Goal: Task Accomplishment & Management: Manage account settings

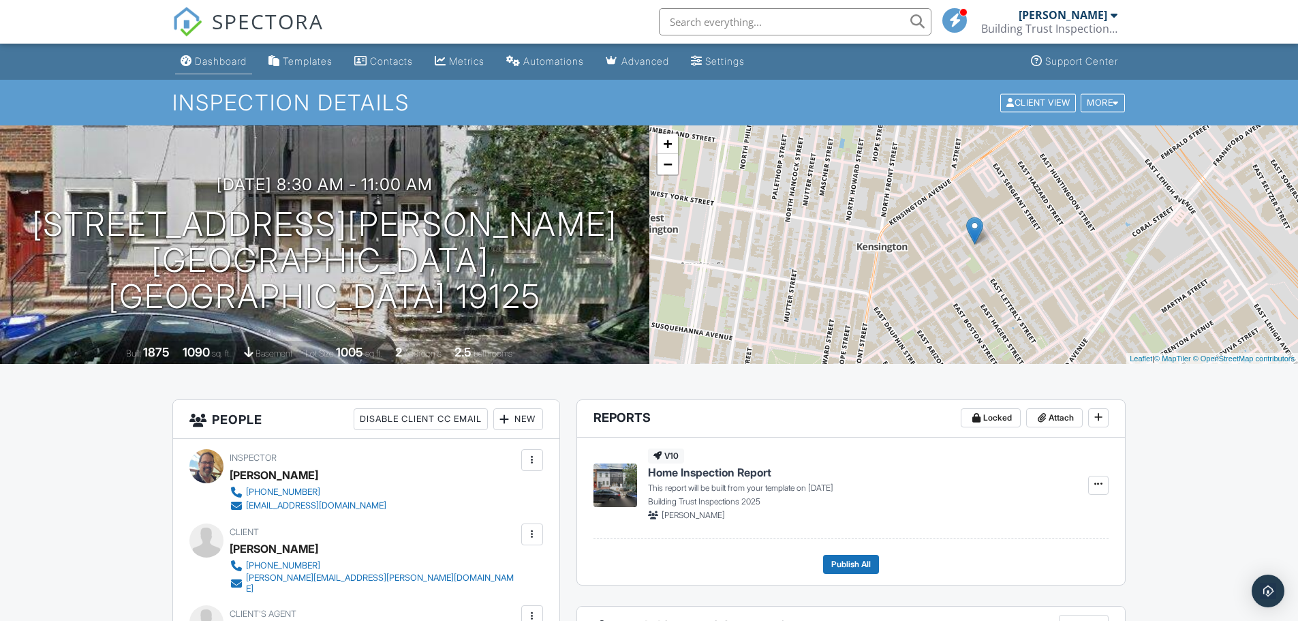
click at [213, 61] on div "Dashboard" at bounding box center [221, 61] width 52 height 12
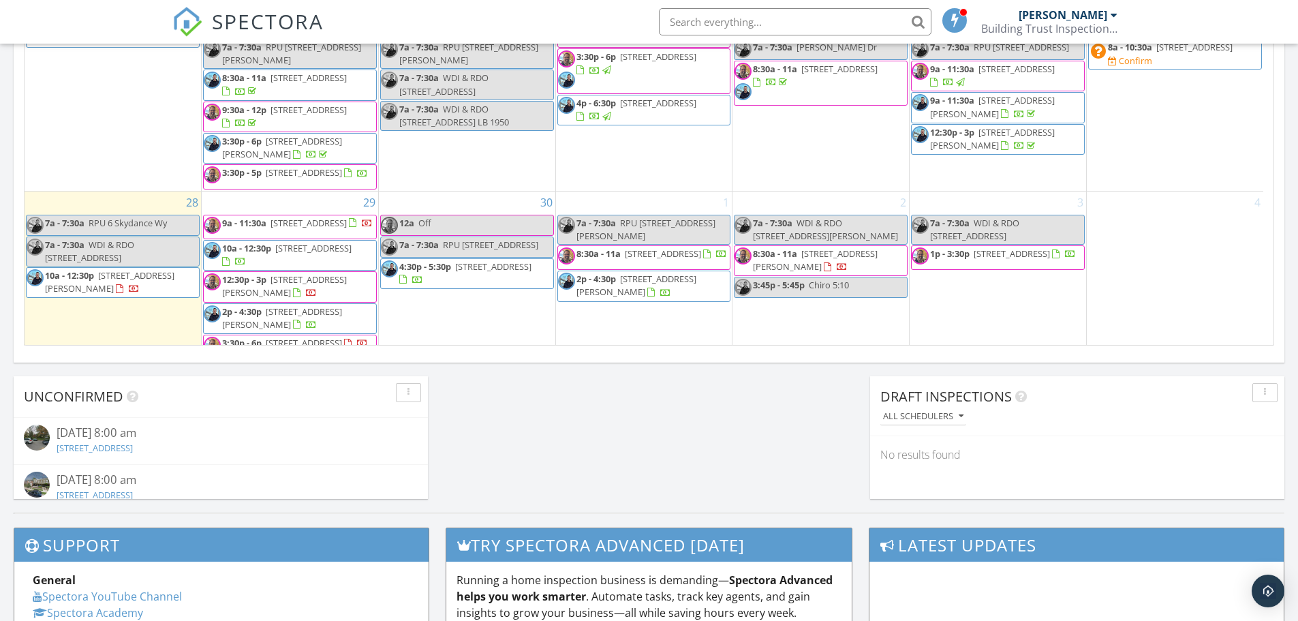
scroll to position [817, 0]
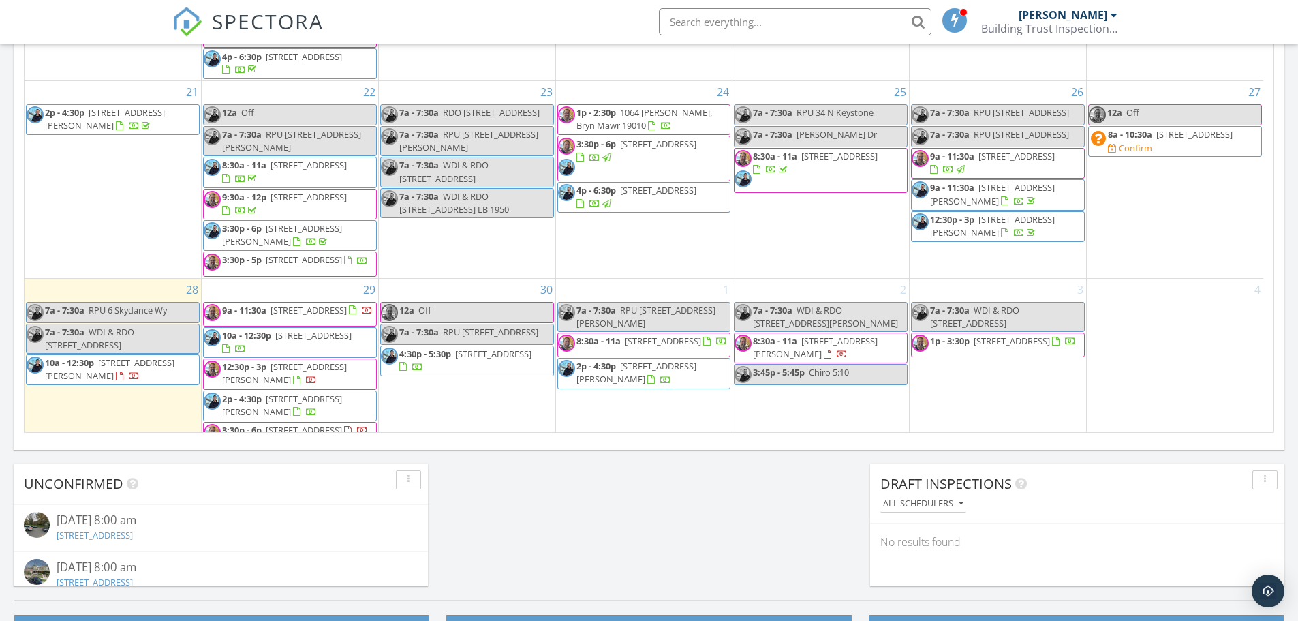
click at [285, 360] on span "5937 Belden St , Philadelphia 19149" at bounding box center [284, 372] width 125 height 25
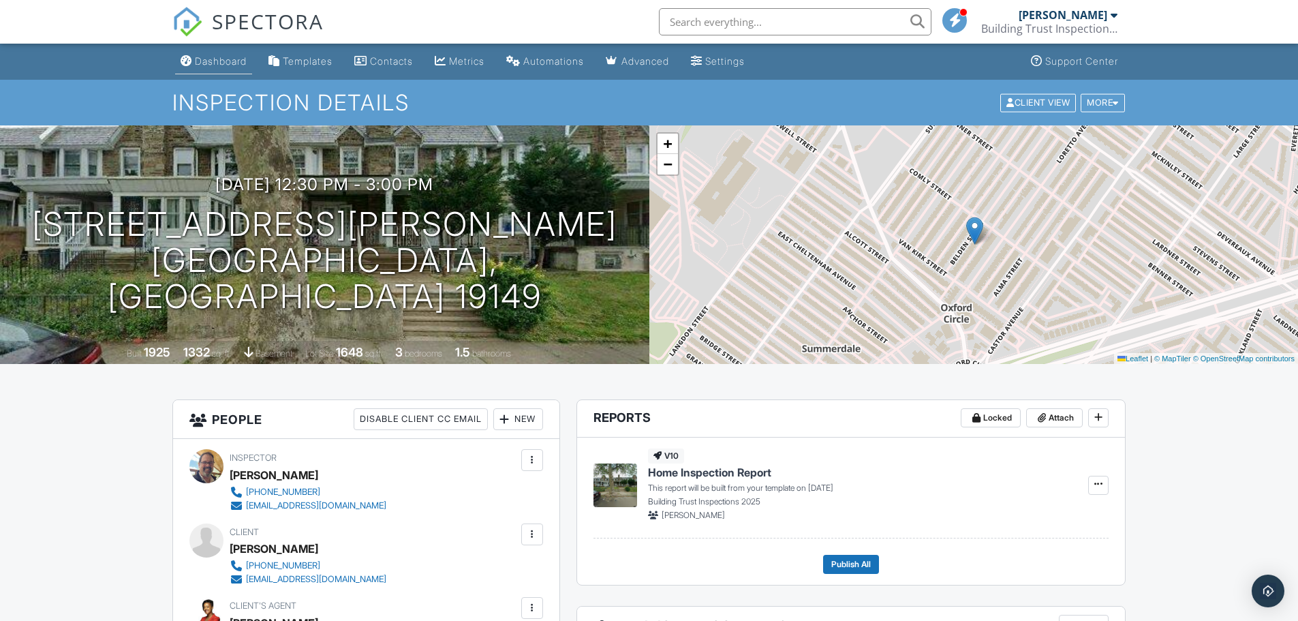
click at [206, 58] on div "Dashboard" at bounding box center [221, 61] width 52 height 12
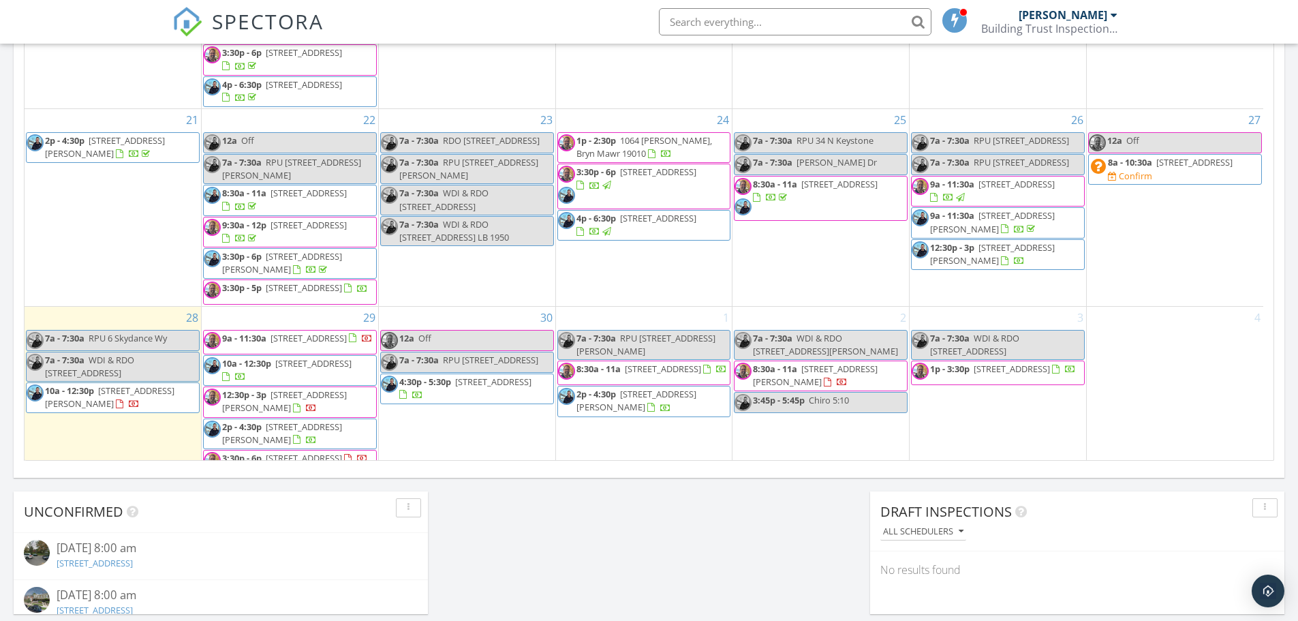
scroll to position [753, 0]
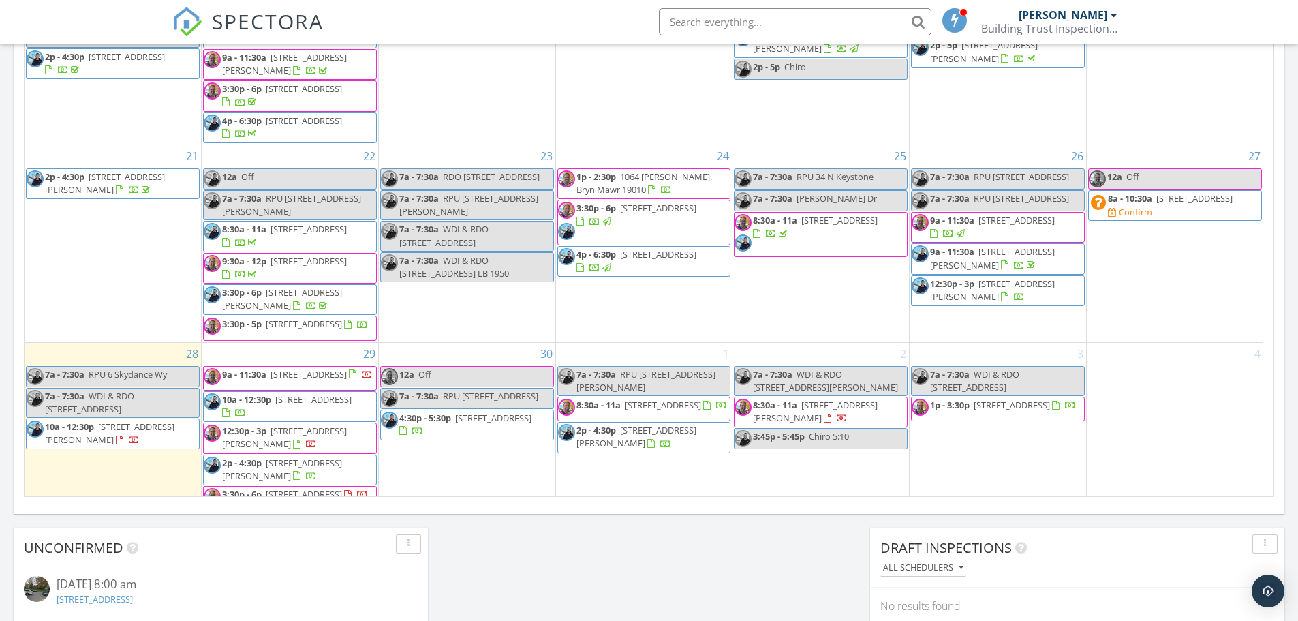
click at [295, 488] on span "1905 S Ithan St , Philadelphia 19143" at bounding box center [304, 494] width 76 height 12
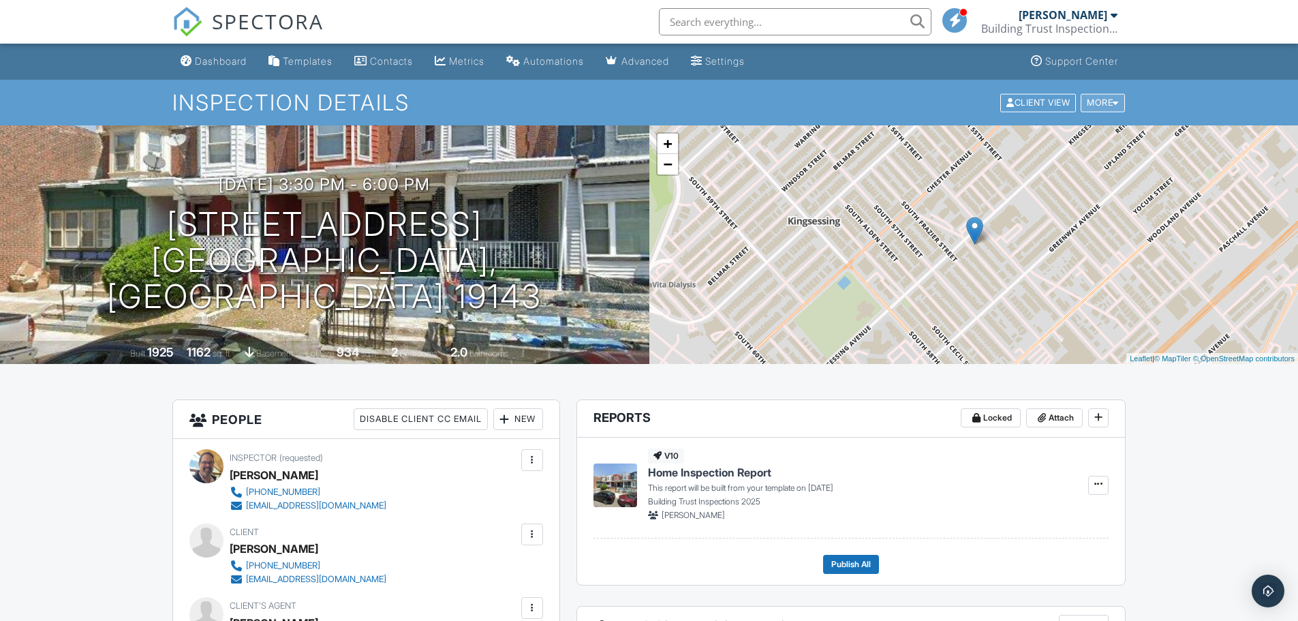
click at [1102, 102] on div "More" at bounding box center [1102, 102] width 44 height 18
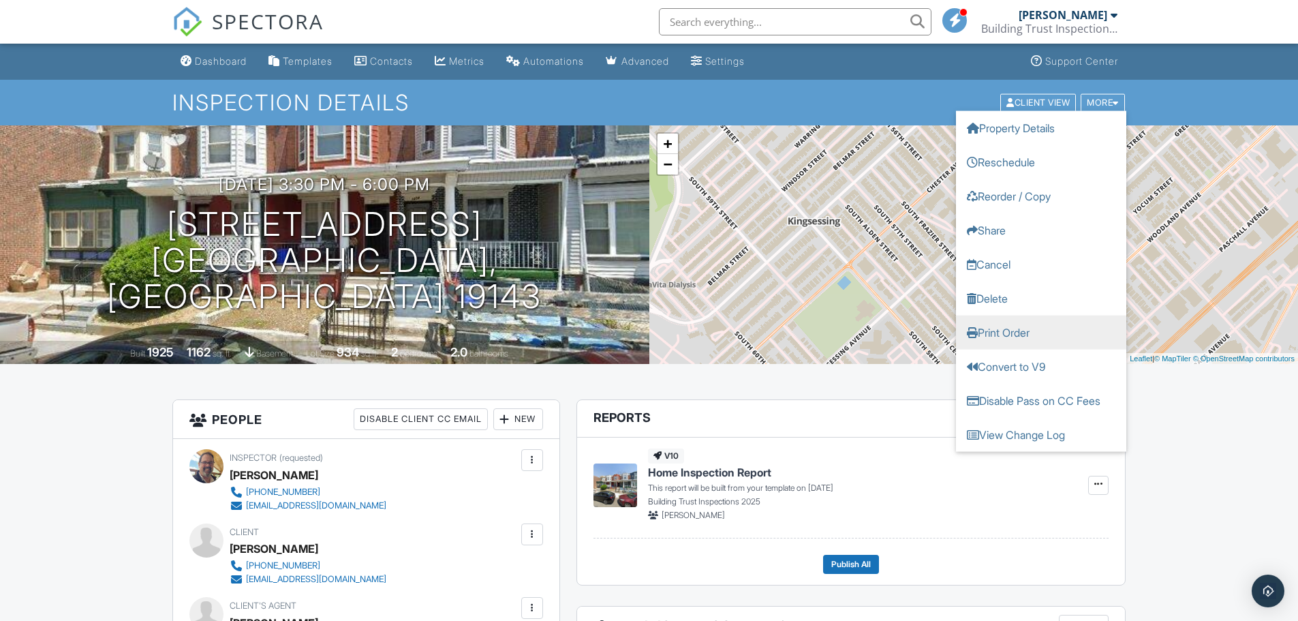
click at [1030, 337] on link "Print Order" at bounding box center [1041, 332] width 170 height 34
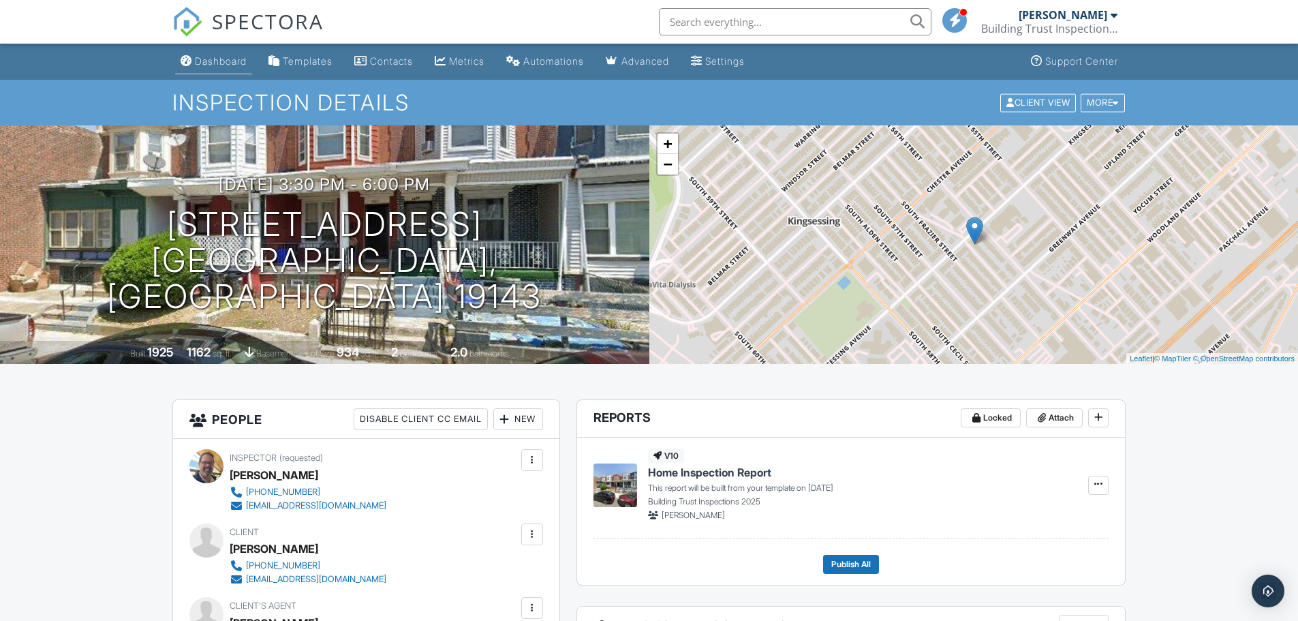
click at [220, 64] on div "Dashboard" at bounding box center [221, 61] width 52 height 12
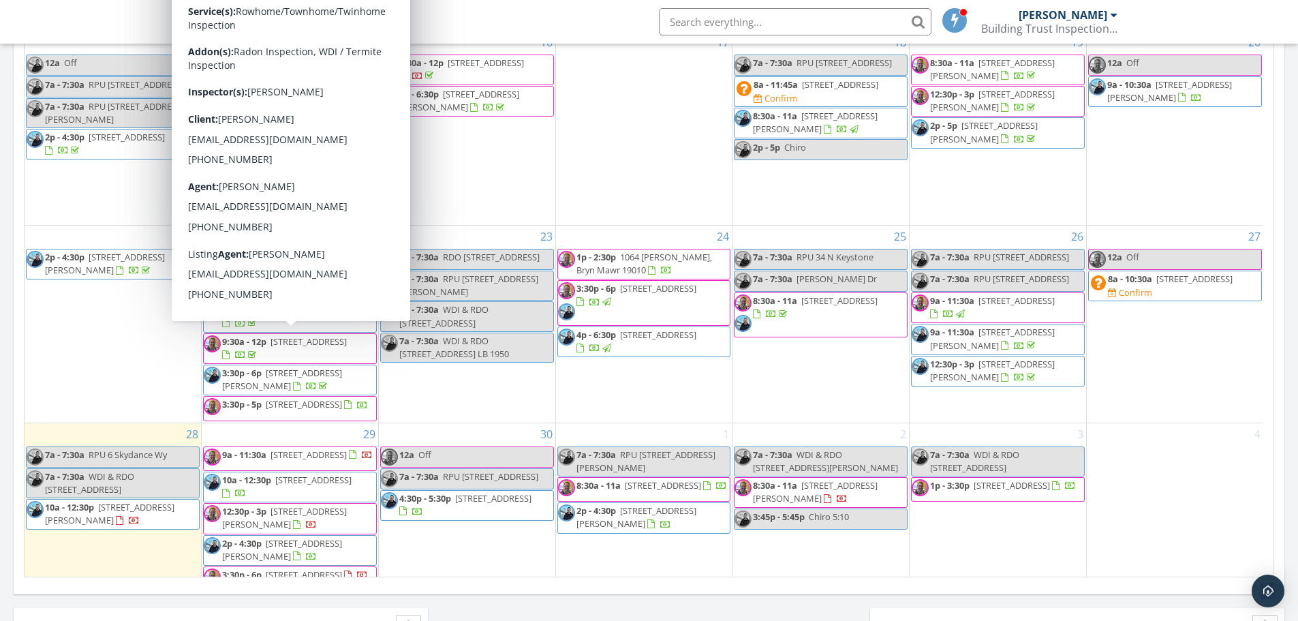
scroll to position [681, 0]
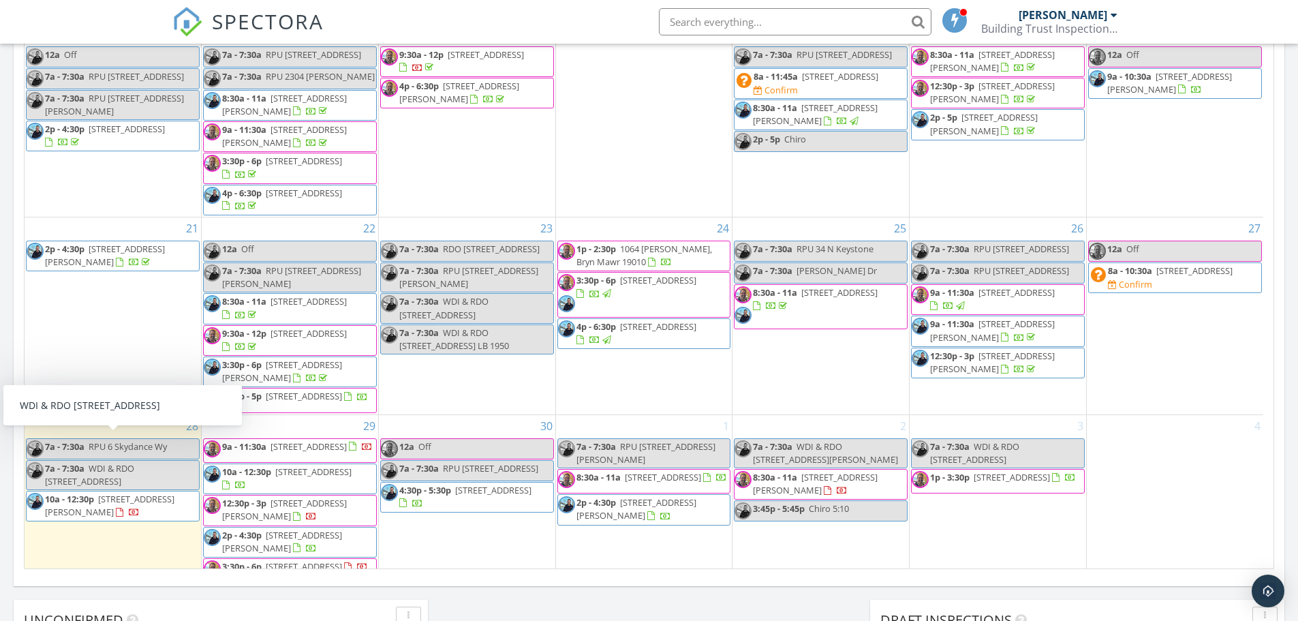
click at [134, 462] on span "WDI & RDO 1905 S Ithan St" at bounding box center [89, 474] width 89 height 25
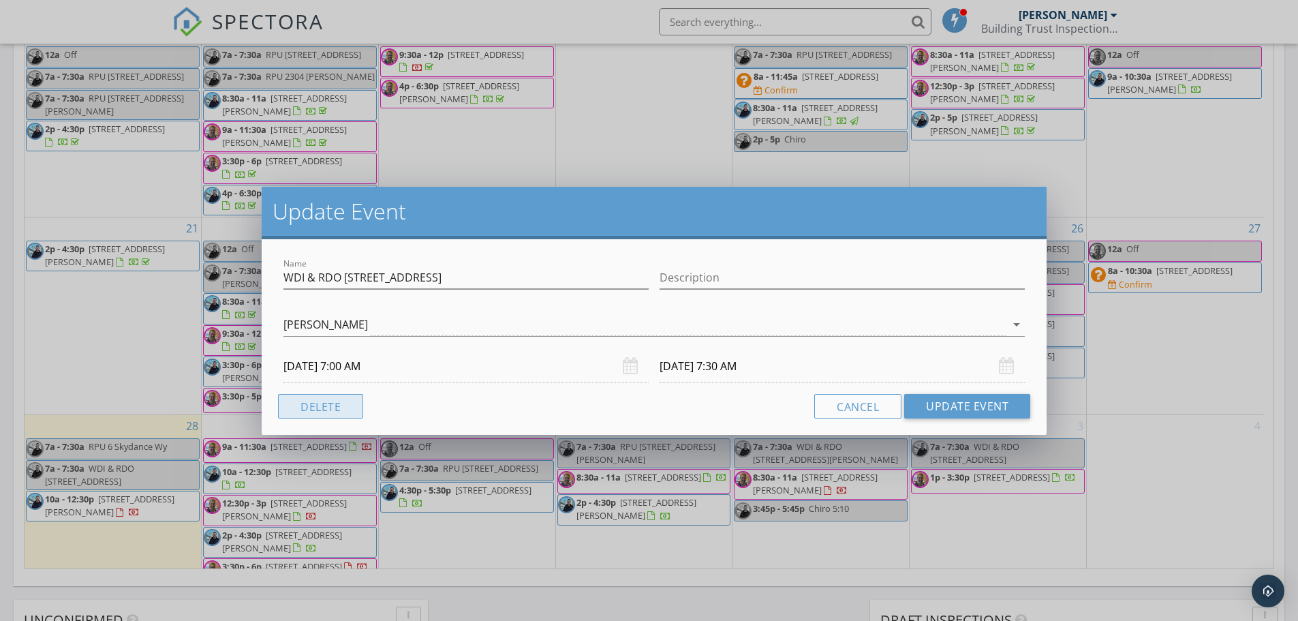
click at [343, 404] on button "Delete" at bounding box center [320, 406] width 85 height 25
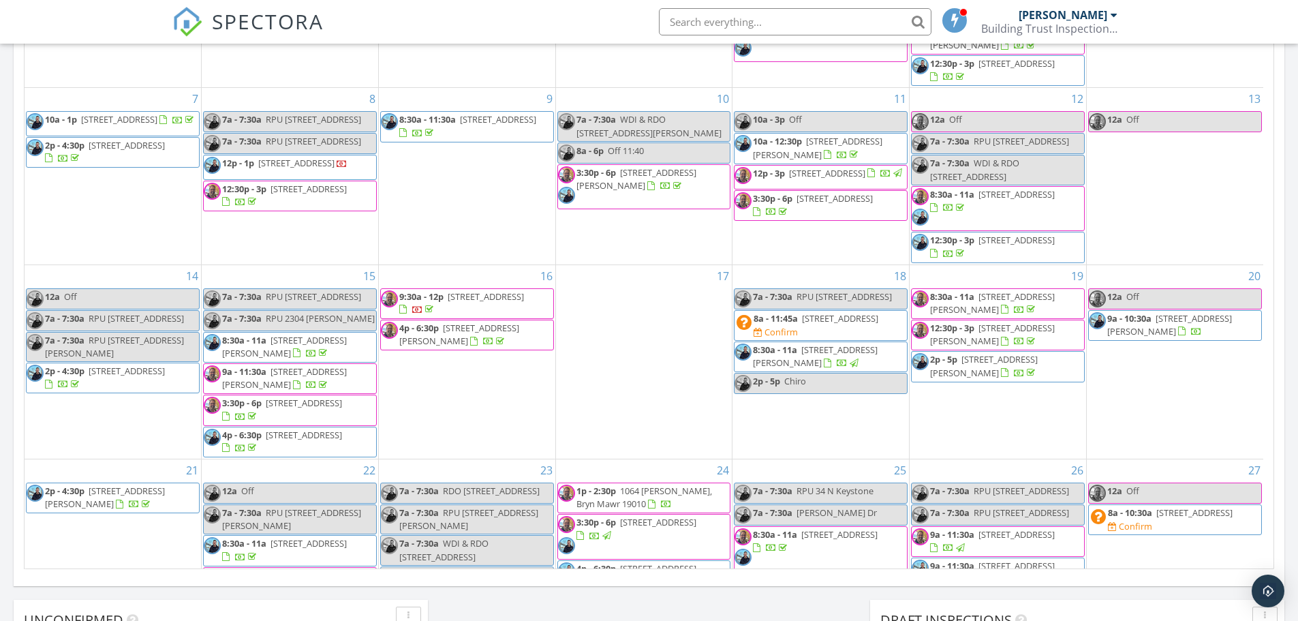
scroll to position [377, 0]
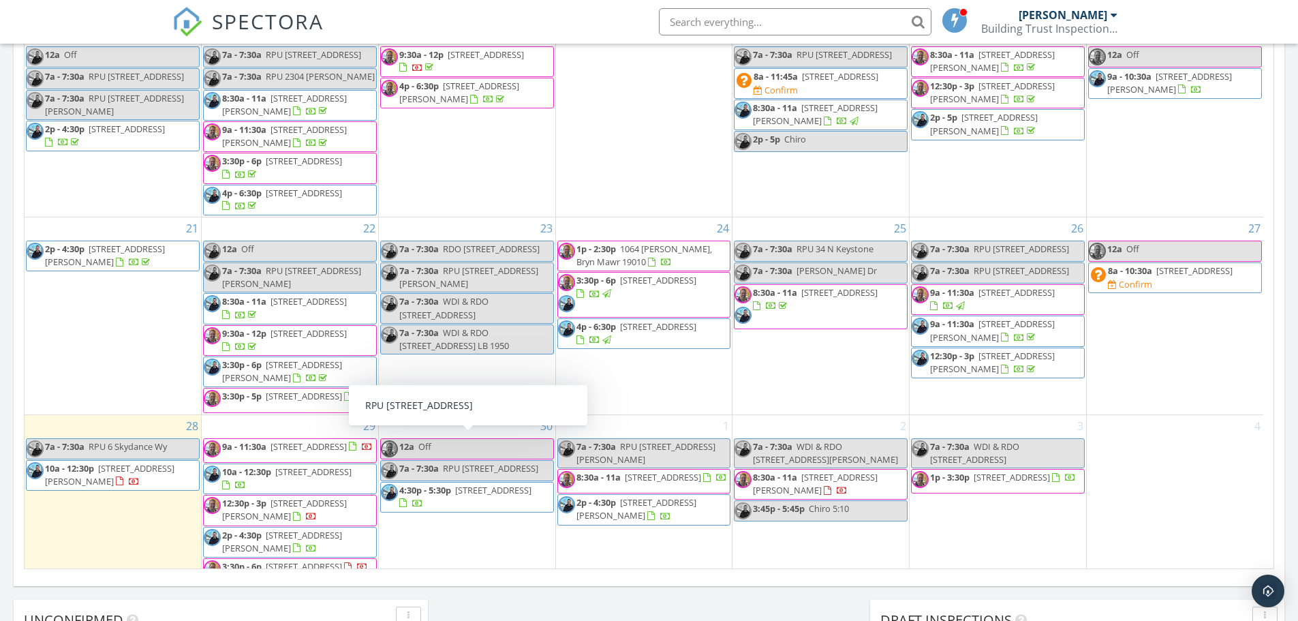
click at [490, 462] on span "RPU 1905 S Ithan St" at bounding box center [490, 468] width 95 height 12
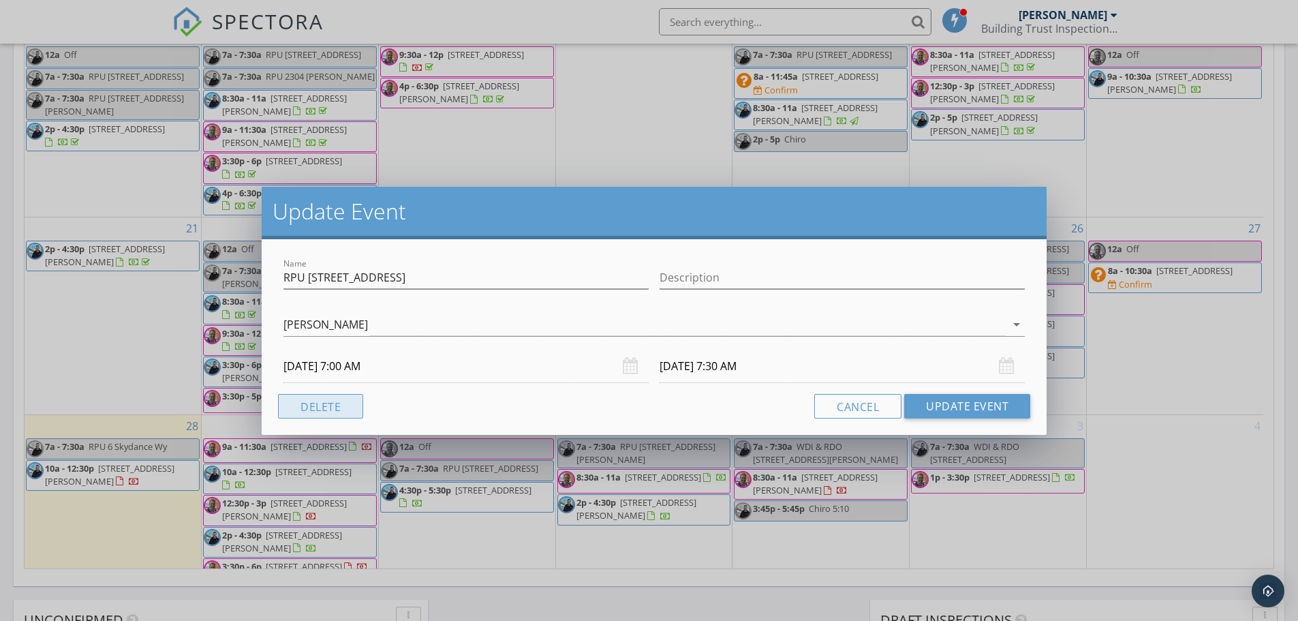
click at [332, 404] on button "Delete" at bounding box center [320, 406] width 85 height 25
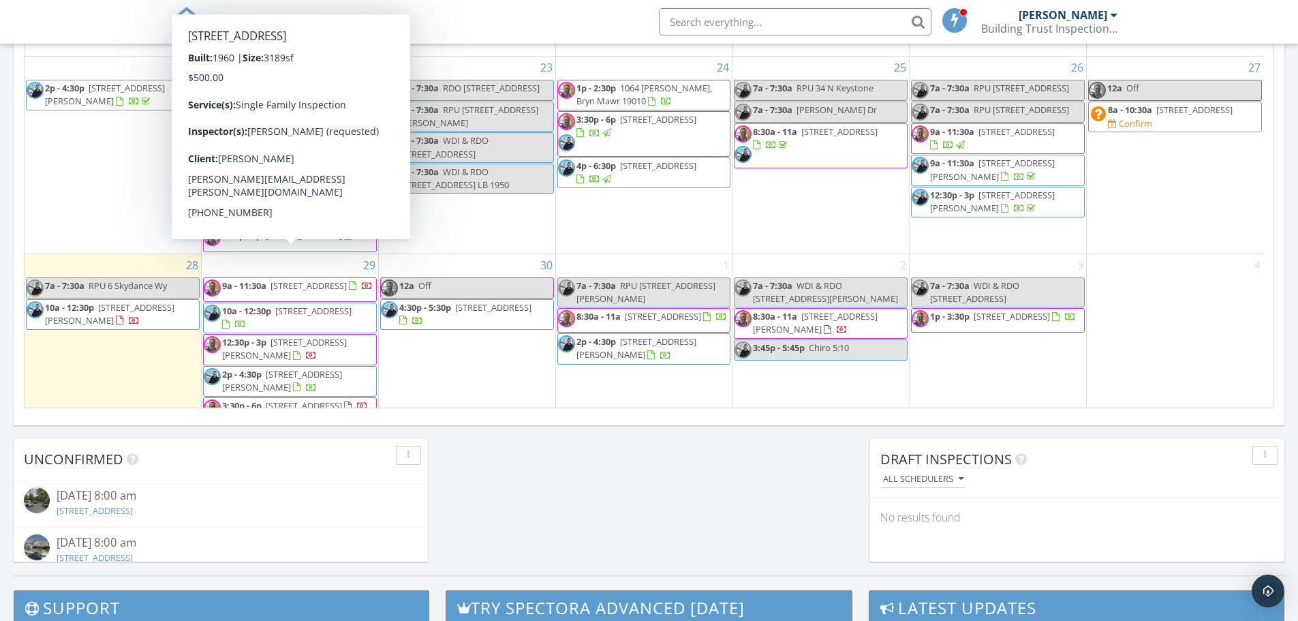
scroll to position [886, 0]
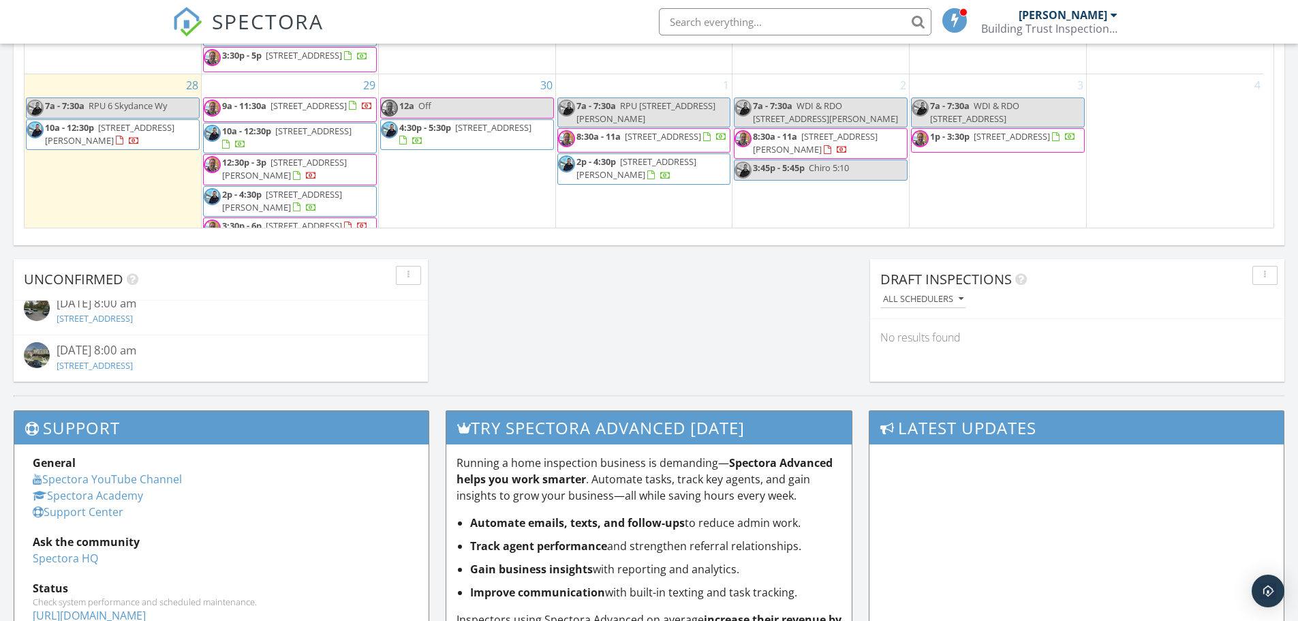
scroll to position [0, 0]
click at [133, 333] on link "629 W Cliveden St, Philadelphia, PA 19119" at bounding box center [95, 330] width 76 height 12
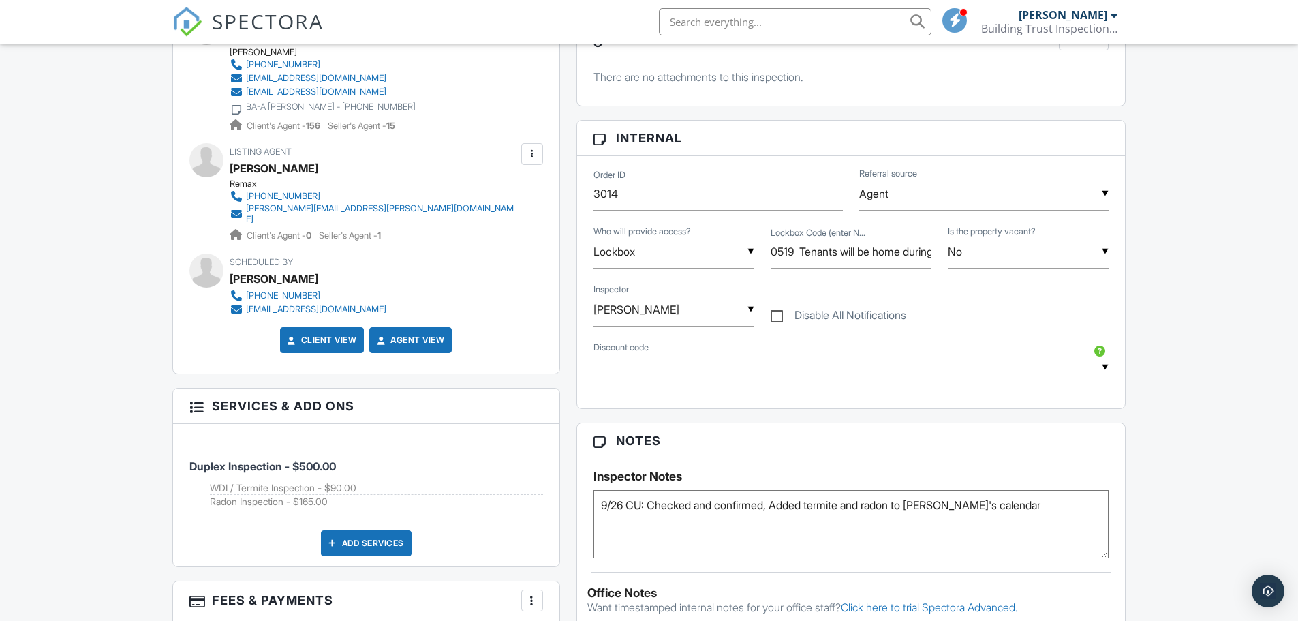
click at [600, 504] on textarea "9/26 CU: Checked and confirmed, Added termite and radon to [PERSON_NAME]'s cale…" at bounding box center [851, 524] width 516 height 68
click at [628, 510] on textarea "9/26 CU: Checked and confirmed, Added termite and radon to [PERSON_NAME]'s cale…" at bounding box center [851, 524] width 516 height 68
type textarea "9/28 KU: Emailed Mike for termite and radon 9/26 CU: Checked and confirmed, Add…"
click at [848, 447] on h3 "Notes" at bounding box center [851, 440] width 548 height 35
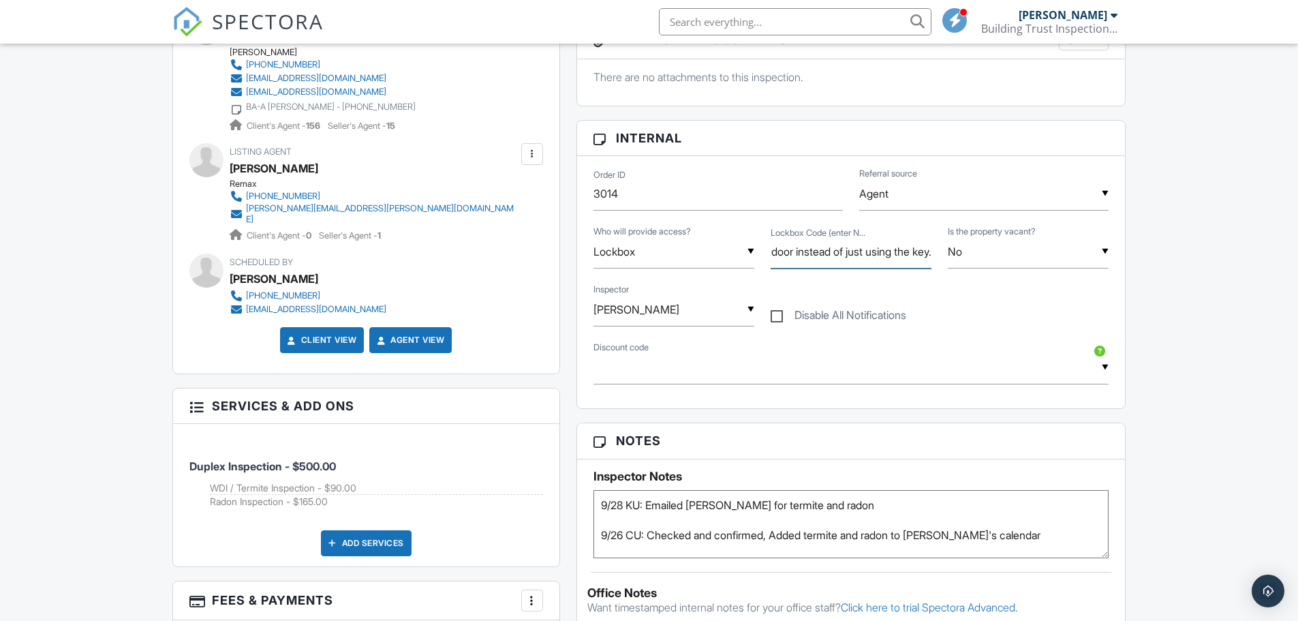
drag, startPoint x: 811, startPoint y: 258, endPoint x: 1033, endPoint y: 252, distance: 221.5
click at [1033, 252] on div "▼ Lockbox Lockbox Client's Agent Listing Agent Seller Tenant Other Lockbox Clie…" at bounding box center [851, 253] width 532 height 58
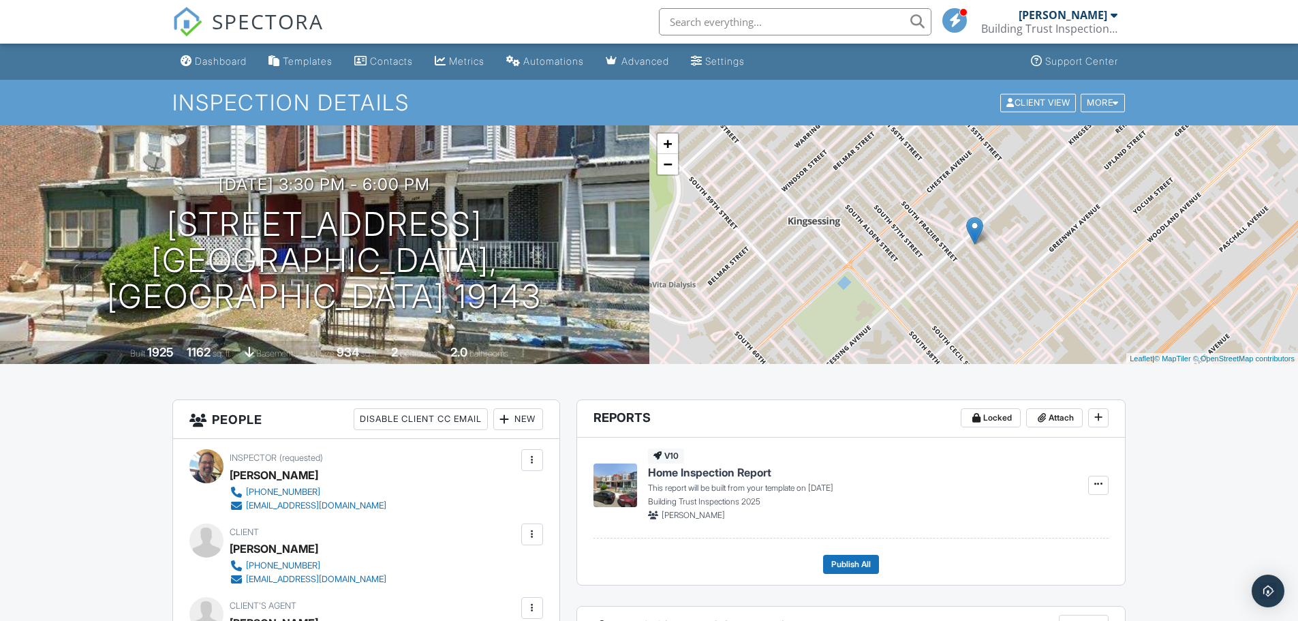
scroll to position [0, 0]
click at [221, 59] on div "Dashboard" at bounding box center [221, 61] width 52 height 12
